Goal: Find specific page/section: Find specific page/section

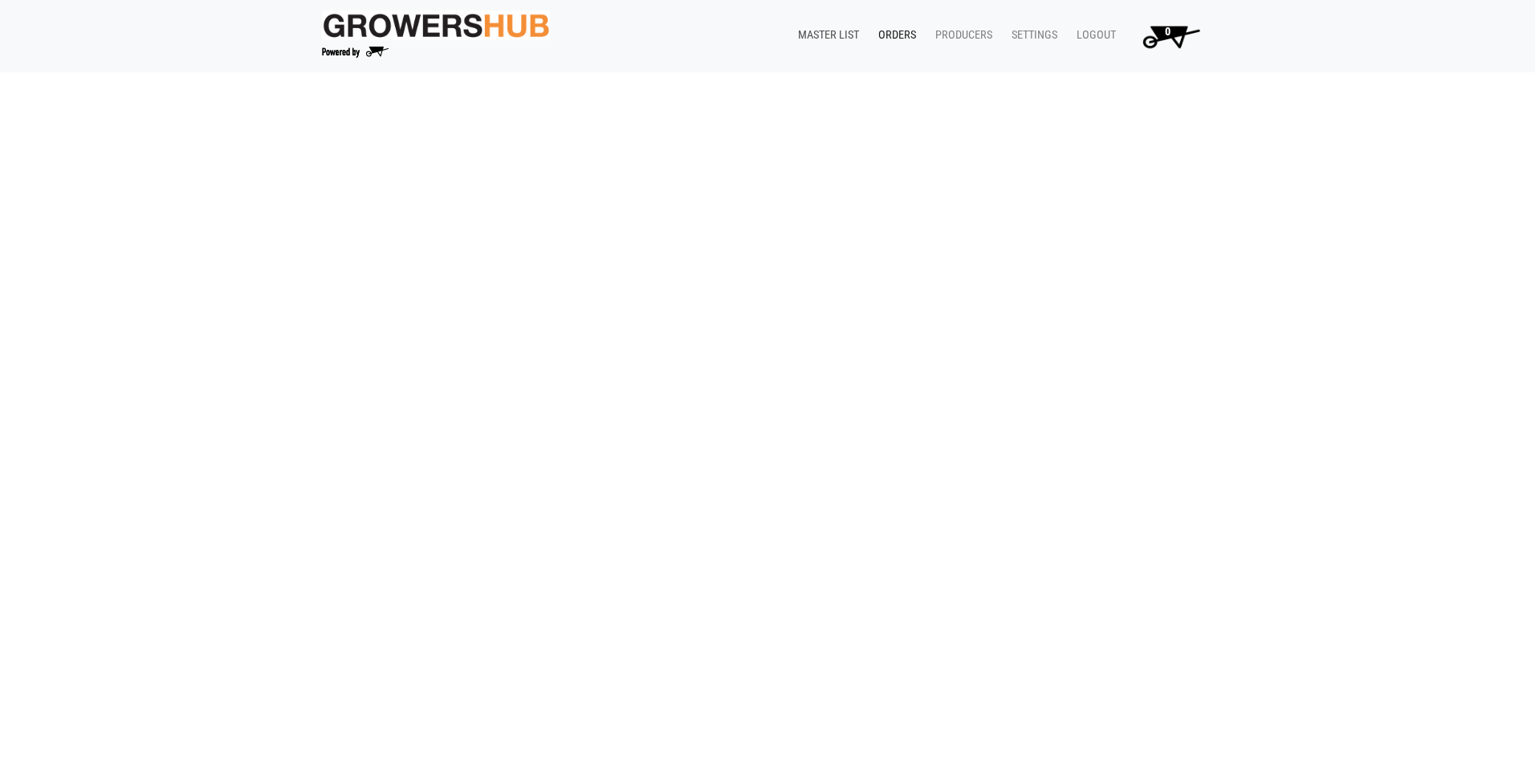
click at [828, 30] on link "Master List" at bounding box center [825, 35] width 81 height 30
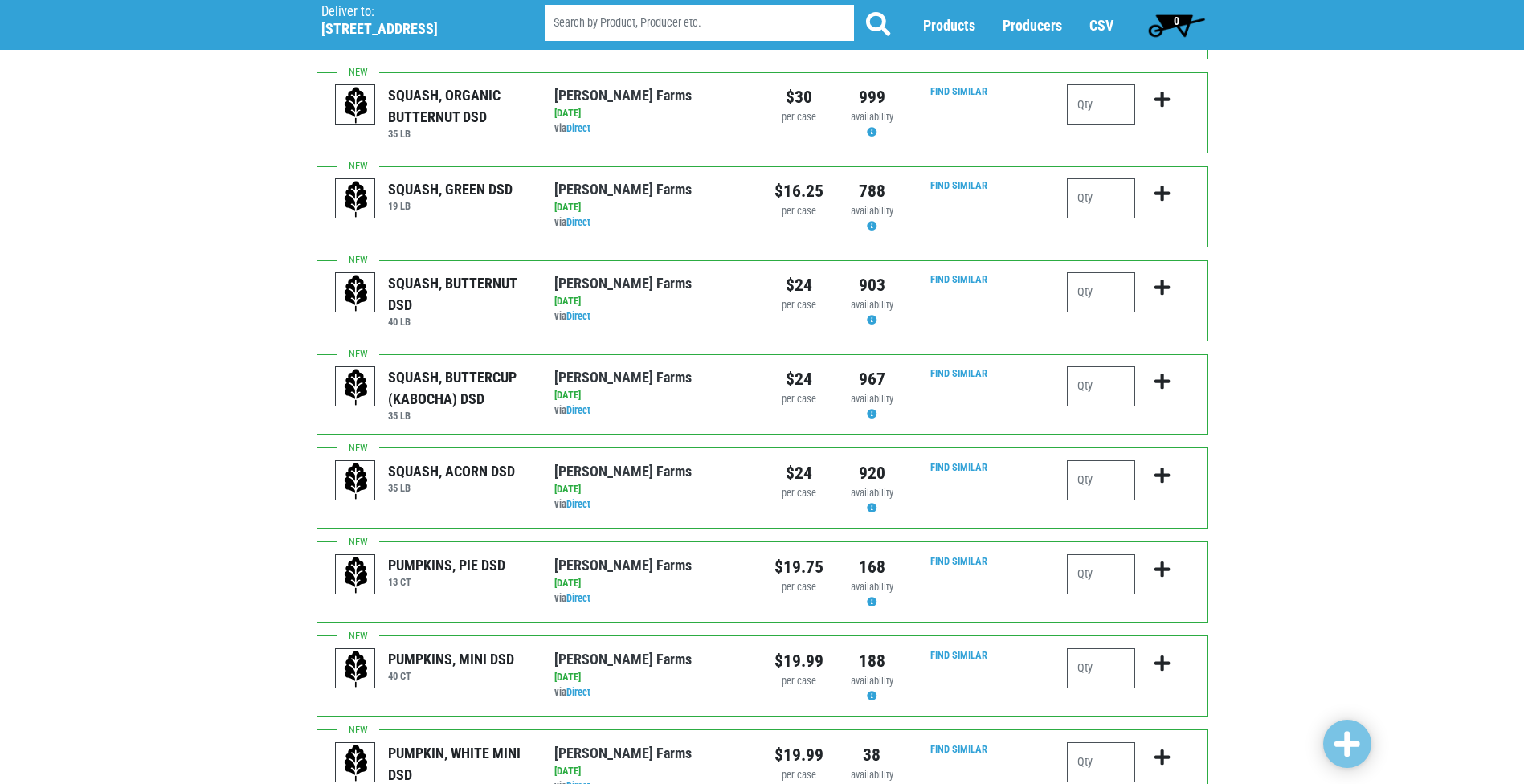
scroll to position [1365, 0]
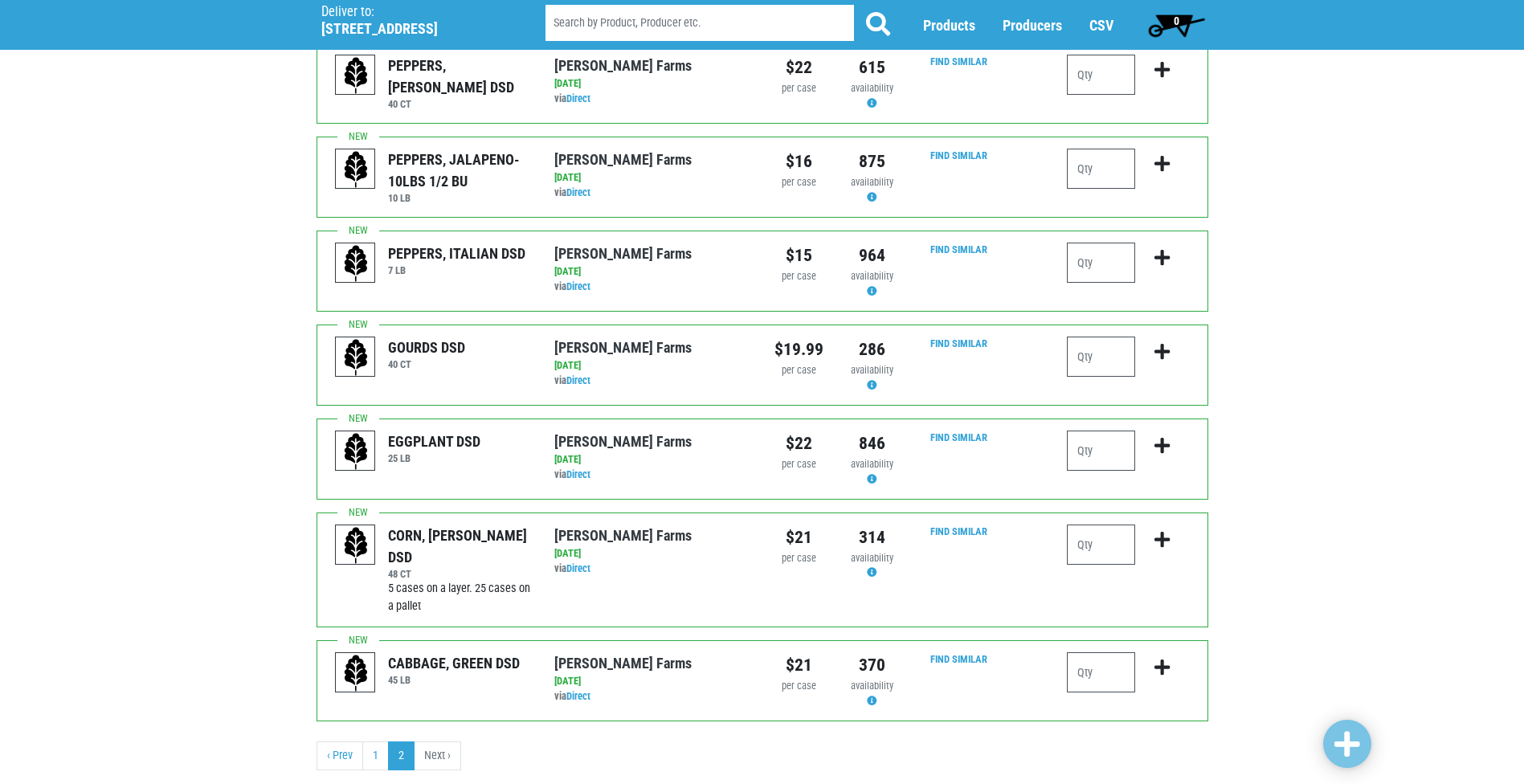
scroll to position [269, 0]
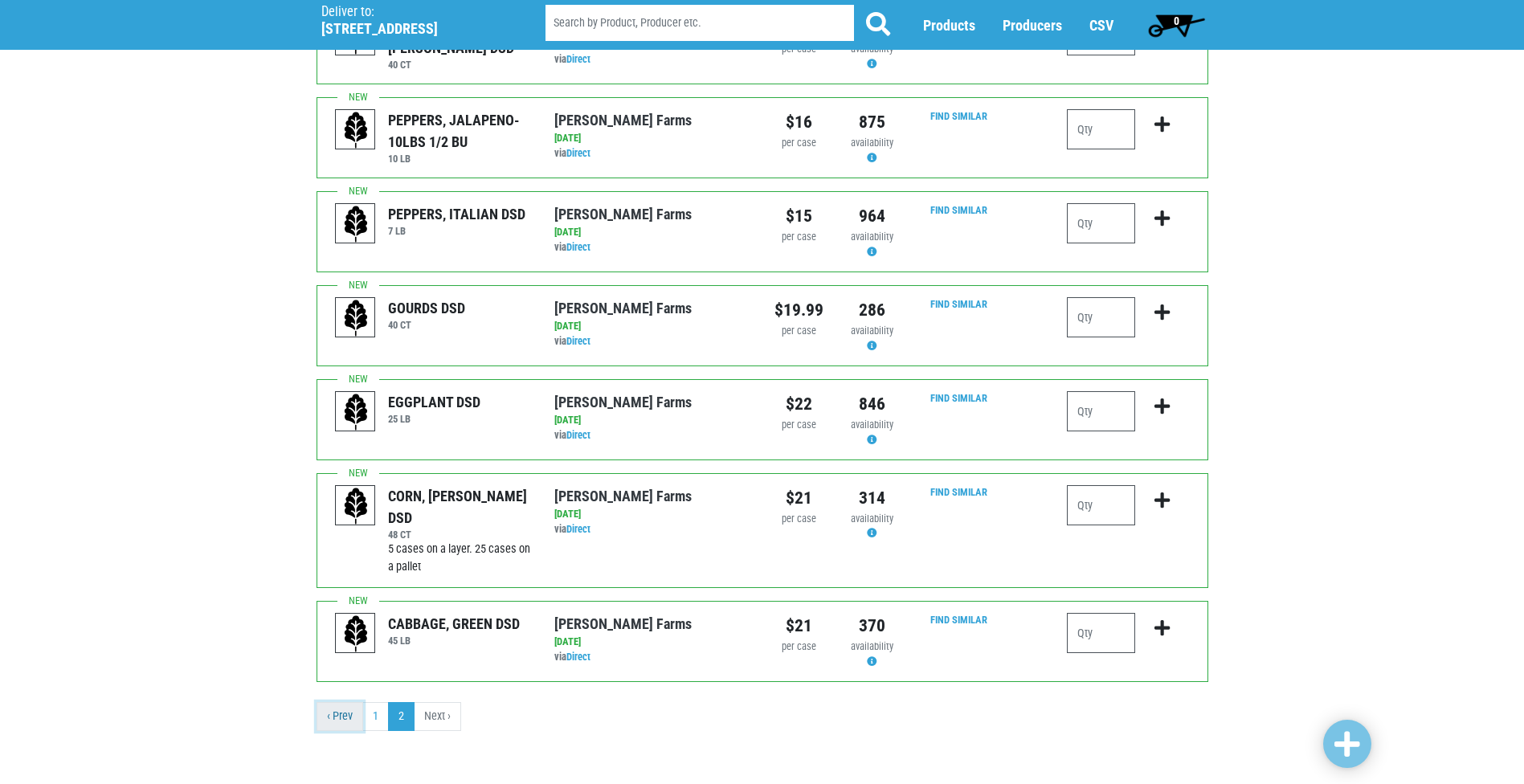
click at [352, 724] on link "‹ Prev" at bounding box center [340, 716] width 46 height 28
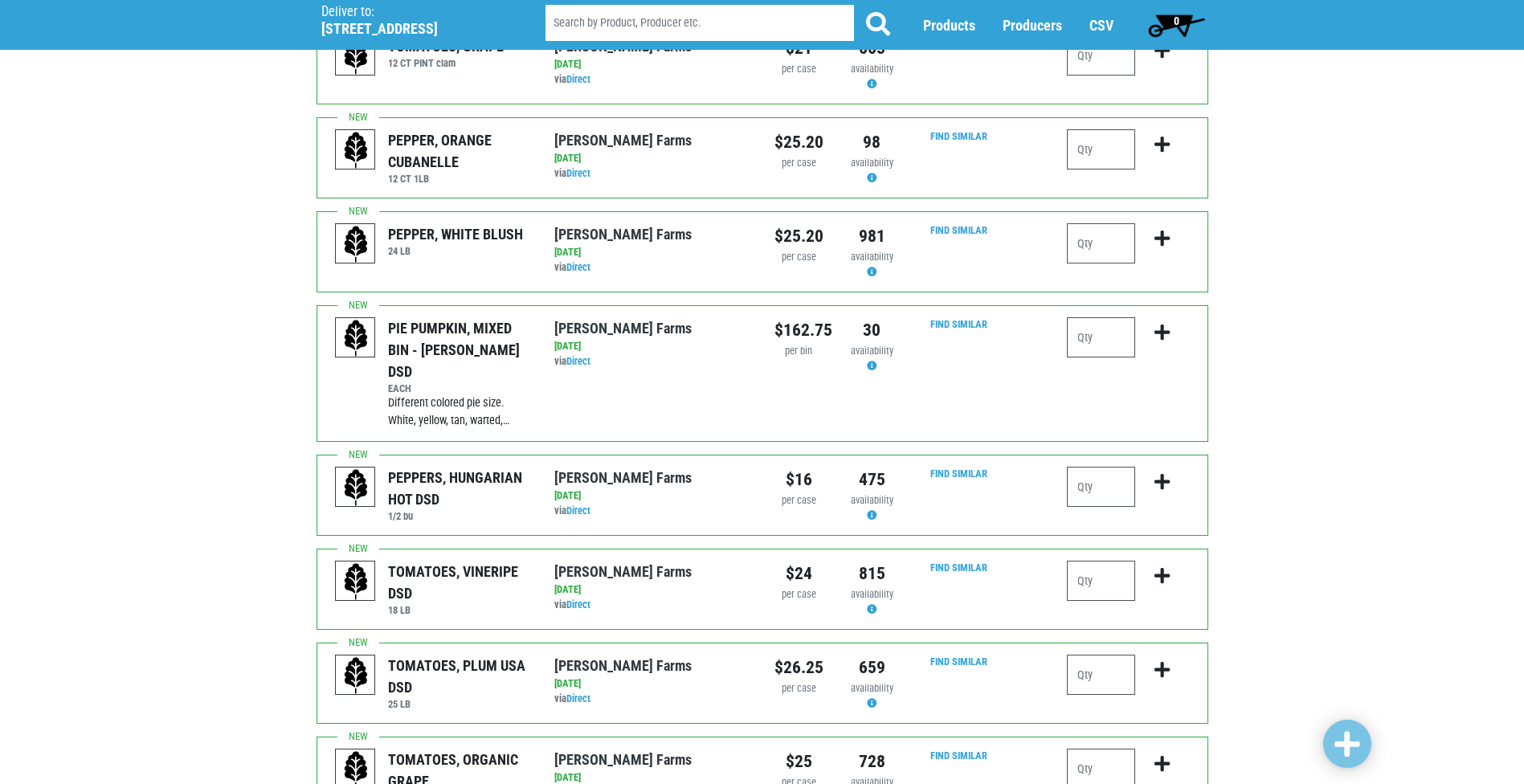
scroll to position [241, 0]
